Goal: Task Accomplishment & Management: Understand process/instructions

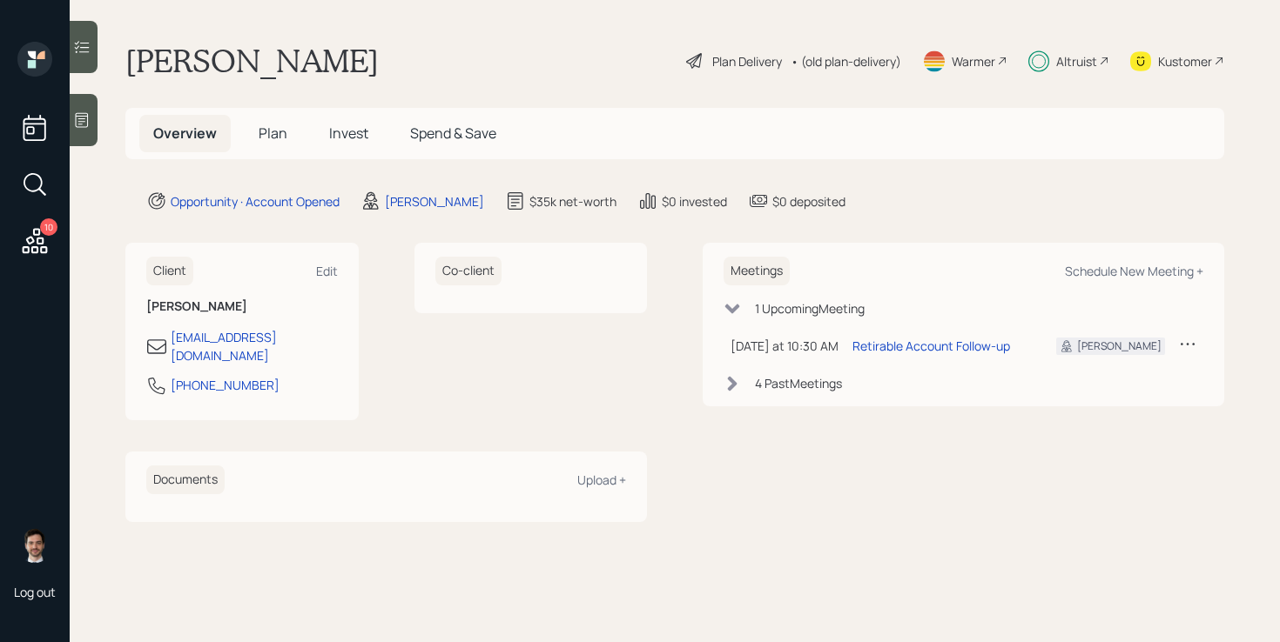
click at [712, 65] on div "Plan Delivery" at bounding box center [747, 61] width 70 height 18
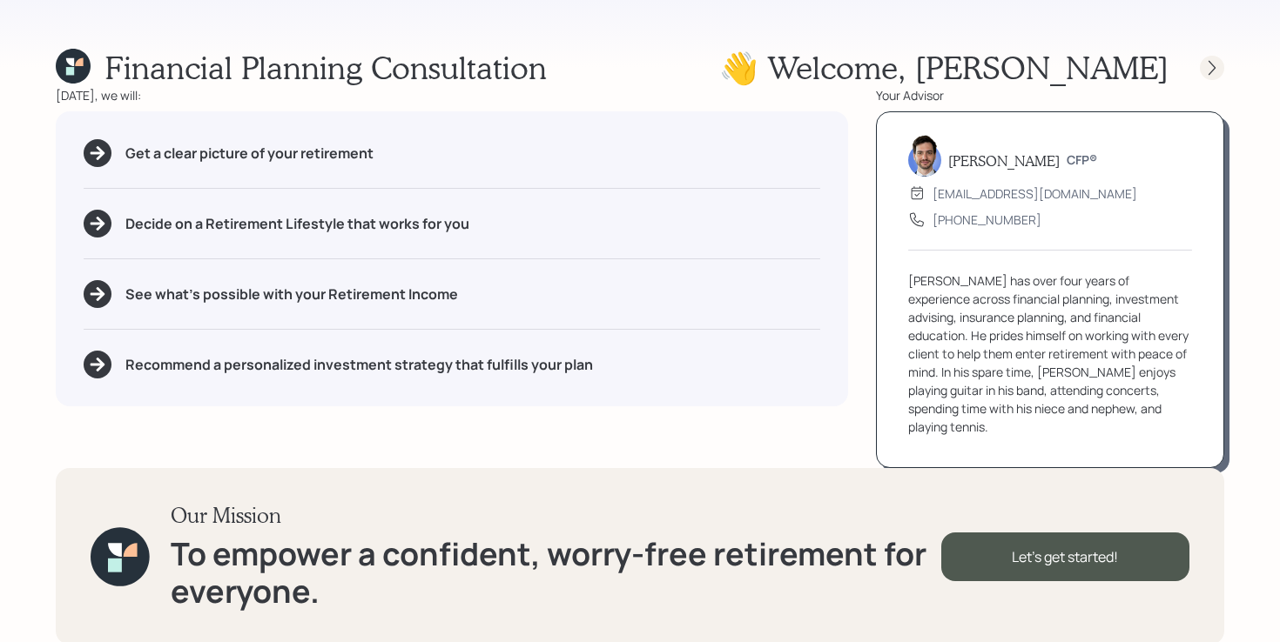
click at [1210, 65] on icon at bounding box center [1211, 67] width 17 height 17
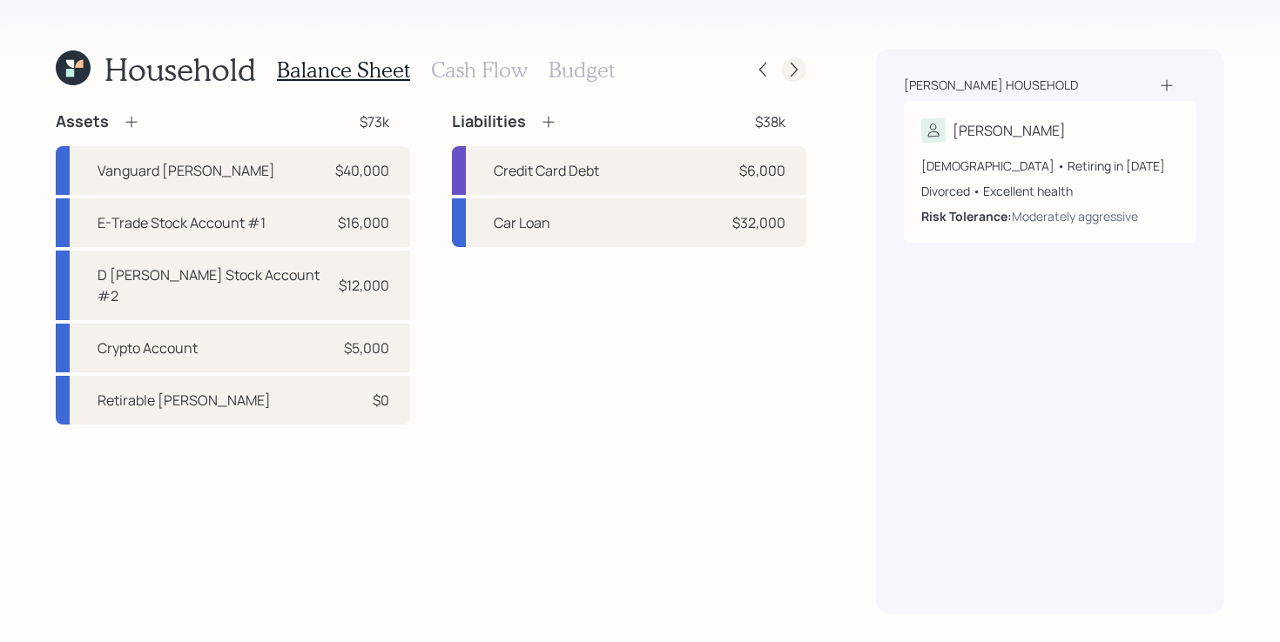
click at [788, 67] on icon at bounding box center [793, 69] width 17 height 17
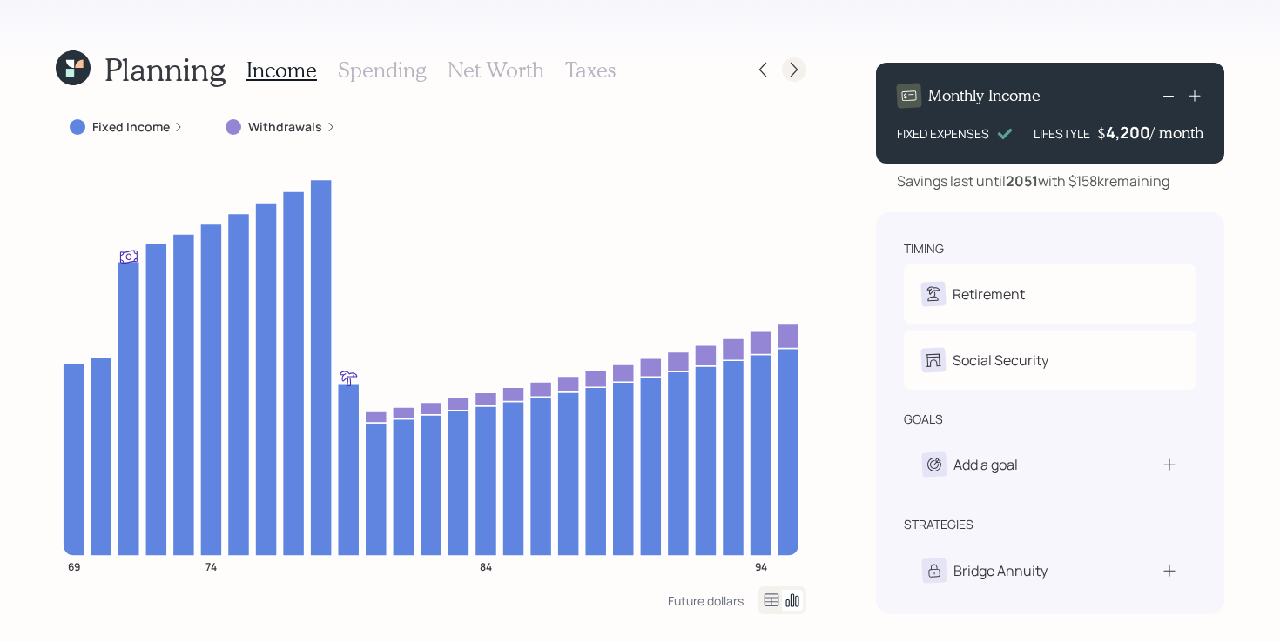
click at [791, 67] on icon at bounding box center [793, 69] width 17 height 17
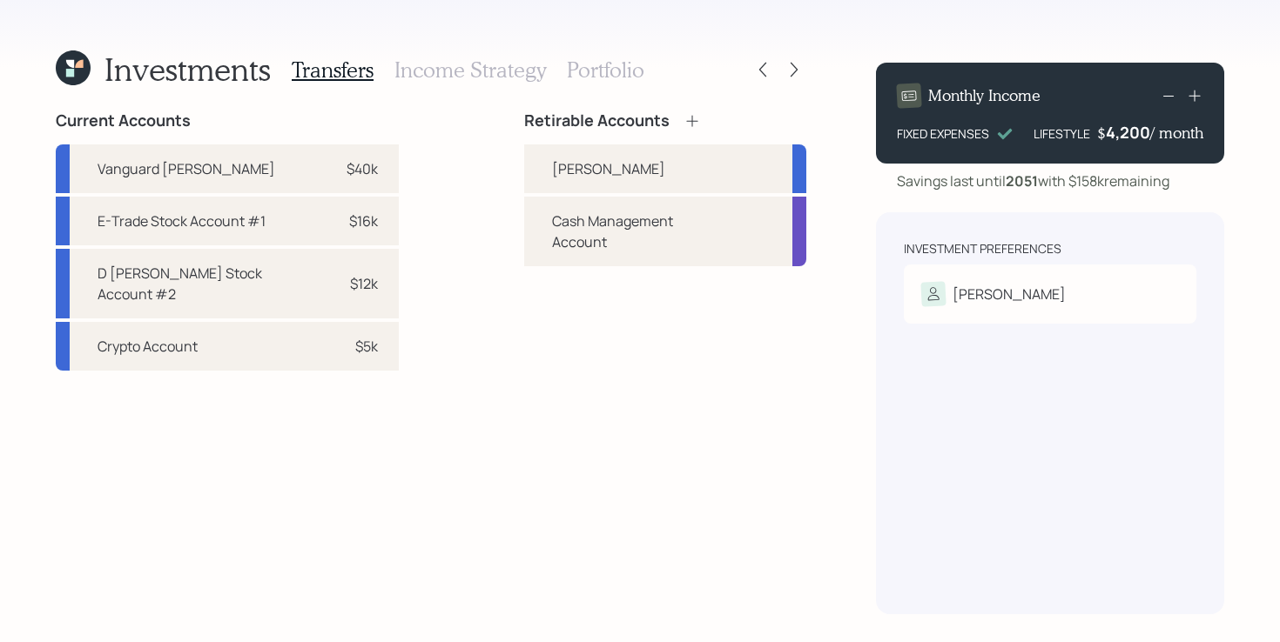
click at [791, 67] on icon at bounding box center [793, 69] width 17 height 17
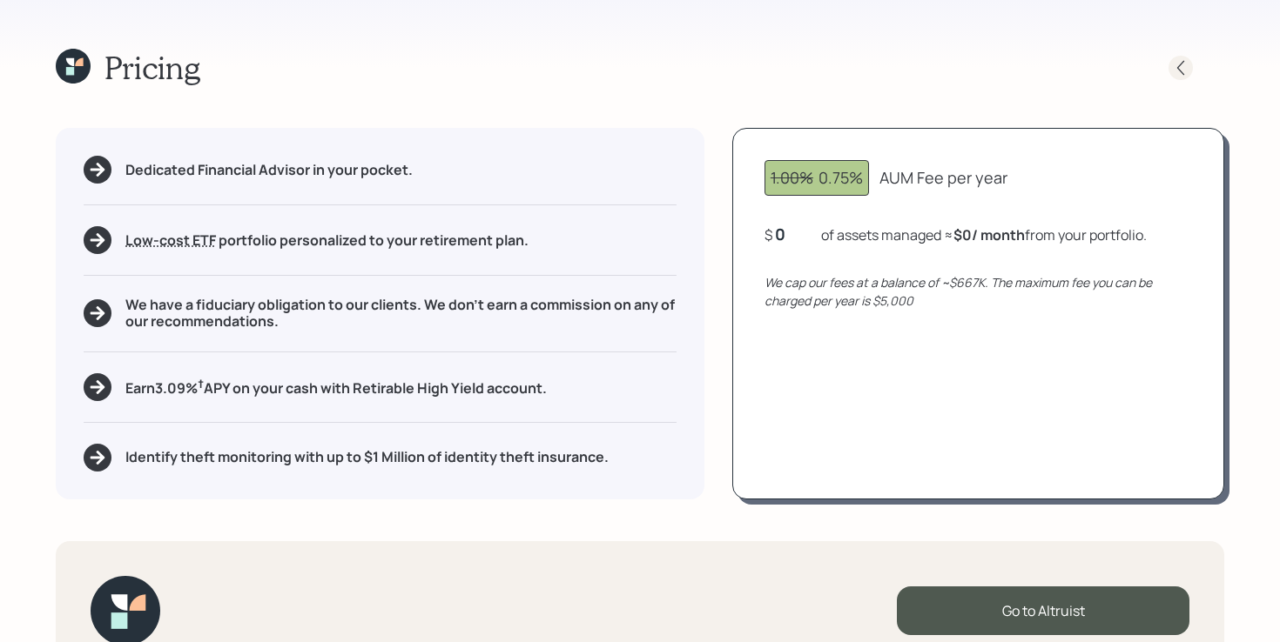
click at [1181, 70] on icon at bounding box center [1180, 67] width 17 height 17
